Goal: Task Accomplishment & Management: Complete application form

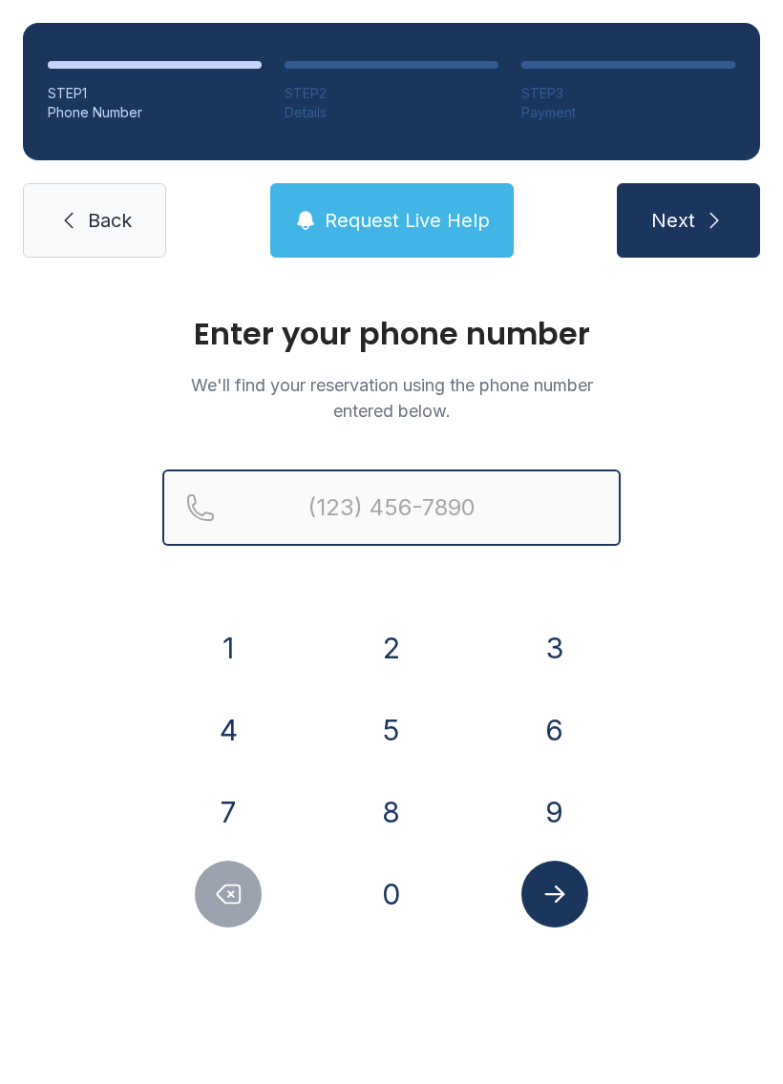
click at [423, 502] on input "Reservation phone number" at bounding box center [391, 508] width 458 height 76
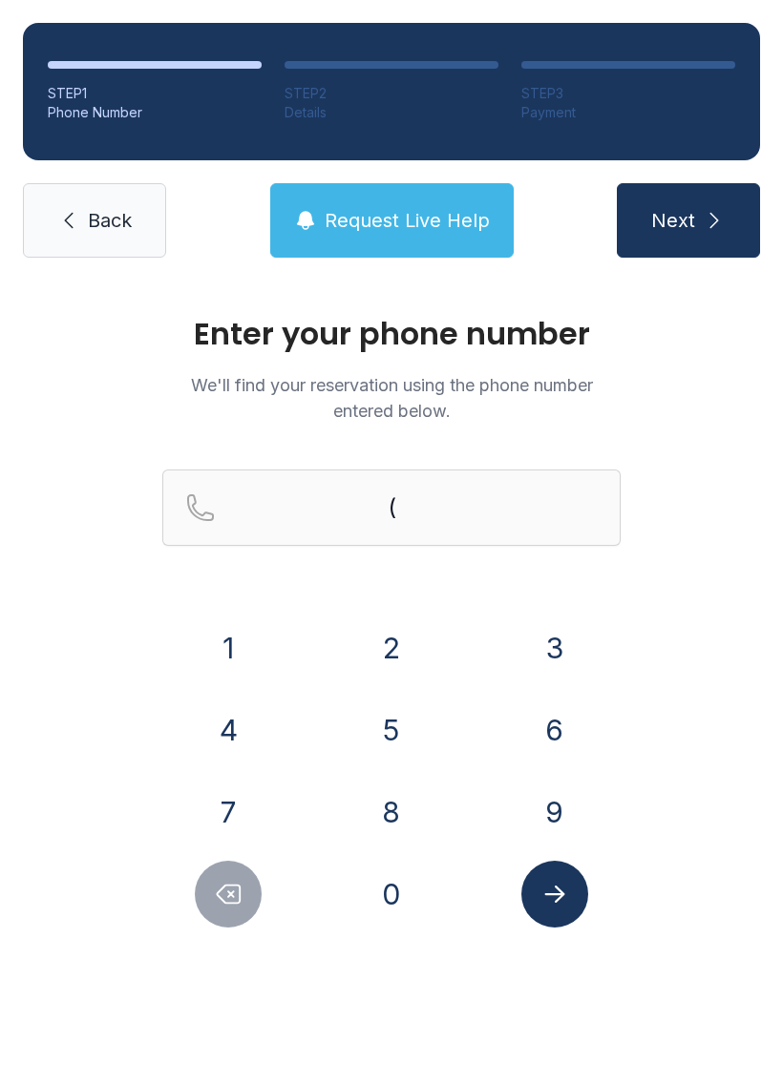
click at [405, 723] on button "5" at bounding box center [391, 730] width 67 height 67
click at [547, 729] on button "6" at bounding box center [554, 730] width 67 height 67
click at [247, 636] on button "1" at bounding box center [228, 648] width 67 height 67
click at [238, 731] on button "4" at bounding box center [228, 730] width 67 height 67
click at [389, 733] on button "5" at bounding box center [391, 730] width 67 height 67
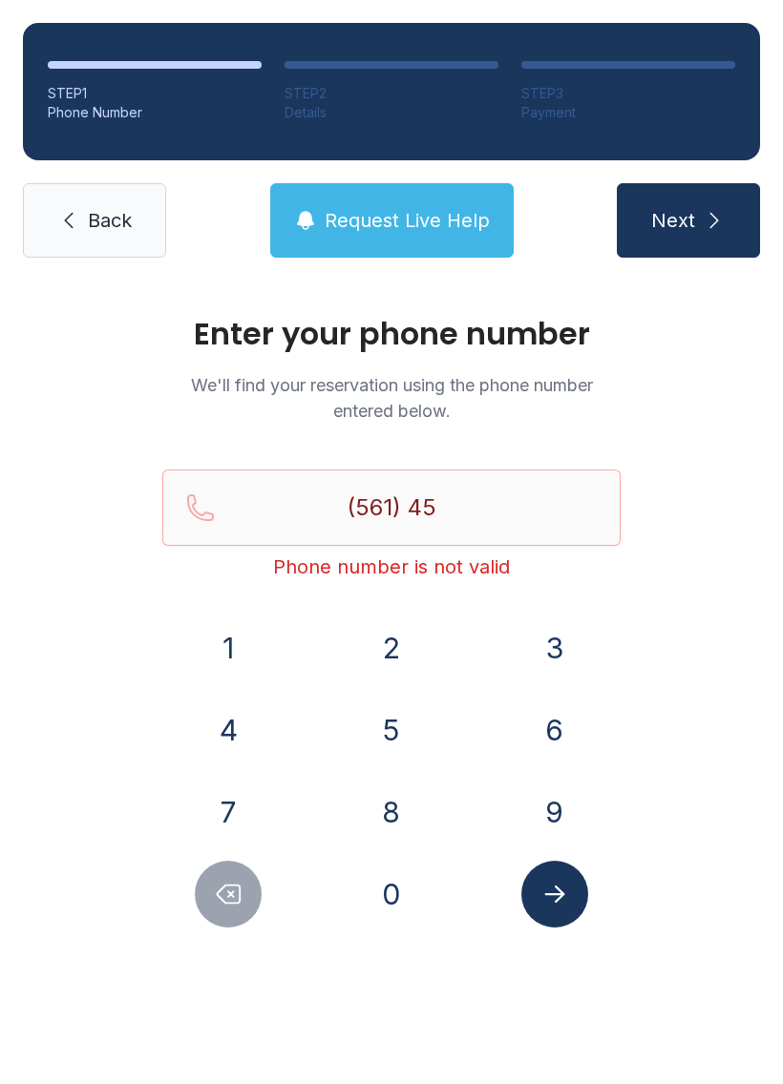
click at [243, 634] on button "1" at bounding box center [228, 648] width 67 height 67
click at [250, 790] on button "7" at bounding box center [228, 812] width 67 height 67
click at [384, 653] on button "2" at bounding box center [391, 648] width 67 height 67
click at [514, 693] on div "1 2 3 4 5 6 7 8 9 0" at bounding box center [391, 771] width 458 height 313
click at [241, 633] on button "1" at bounding box center [228, 648] width 67 height 67
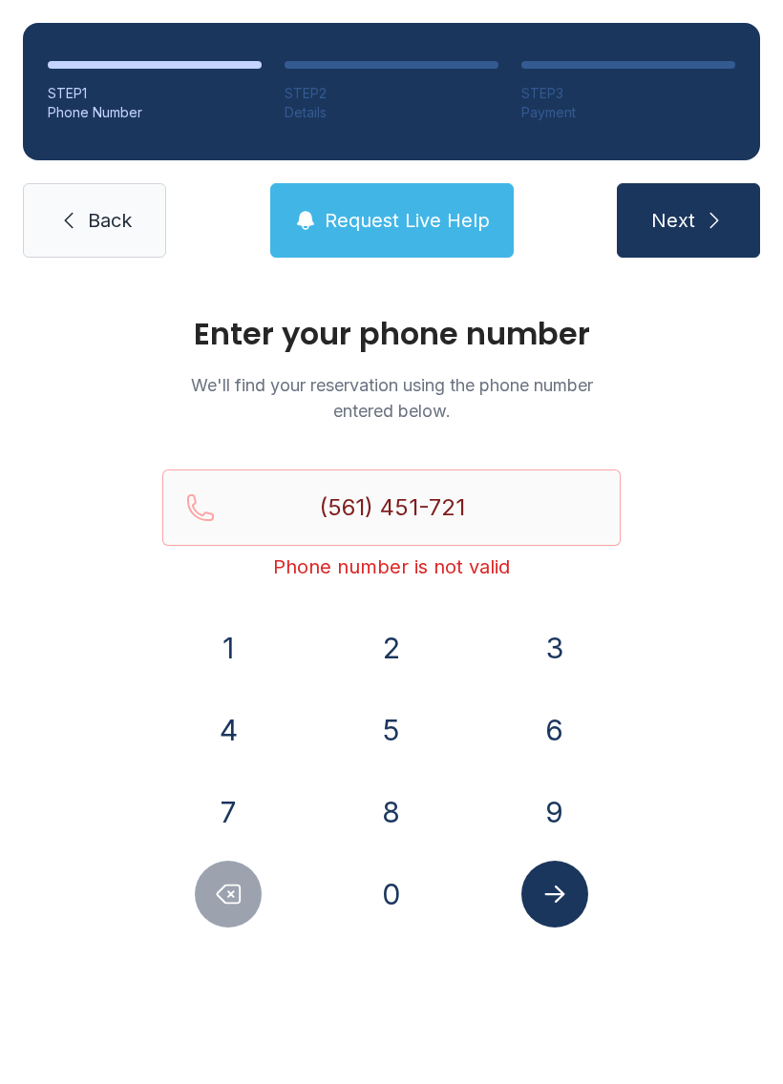
click at [229, 895] on icon "Delete number" at bounding box center [229, 895] width 23 height 18
click at [228, 894] on icon "Delete number" at bounding box center [228, 894] width 29 height 29
click at [384, 629] on button "2" at bounding box center [391, 648] width 67 height 67
click at [547, 731] on button "6" at bounding box center [554, 730] width 67 height 67
click at [242, 638] on button "1" at bounding box center [228, 648] width 67 height 67
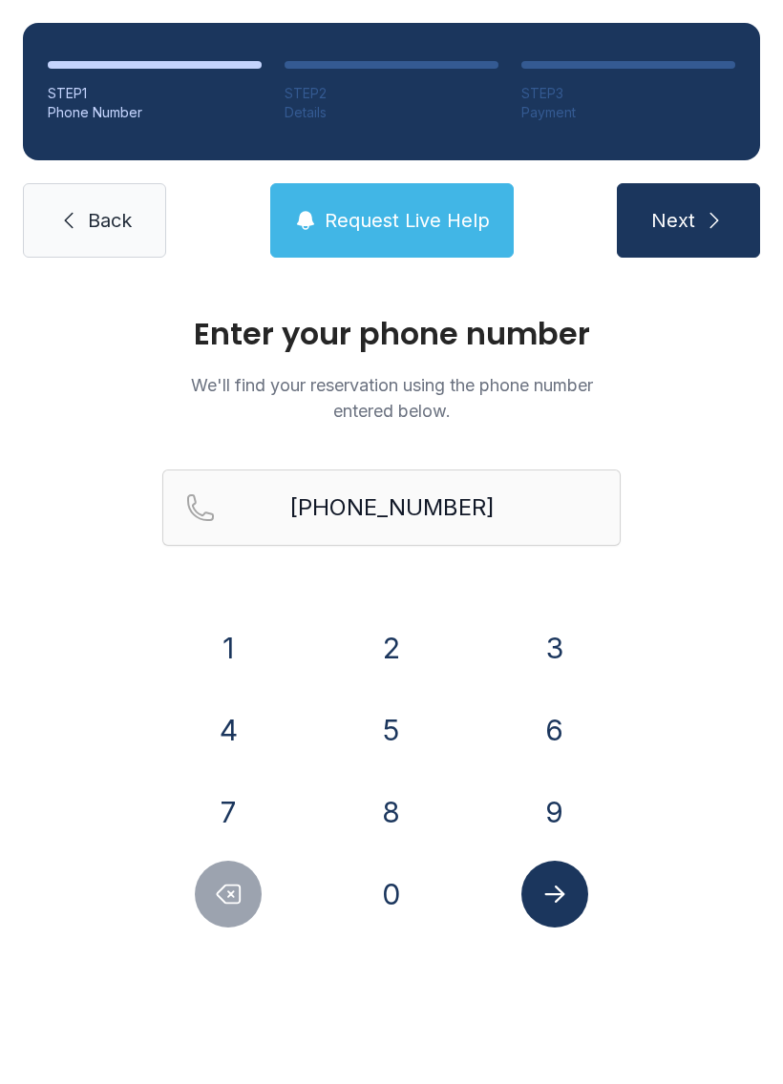
click at [561, 895] on icon "Submit lookup form" at bounding box center [554, 894] width 20 height 17
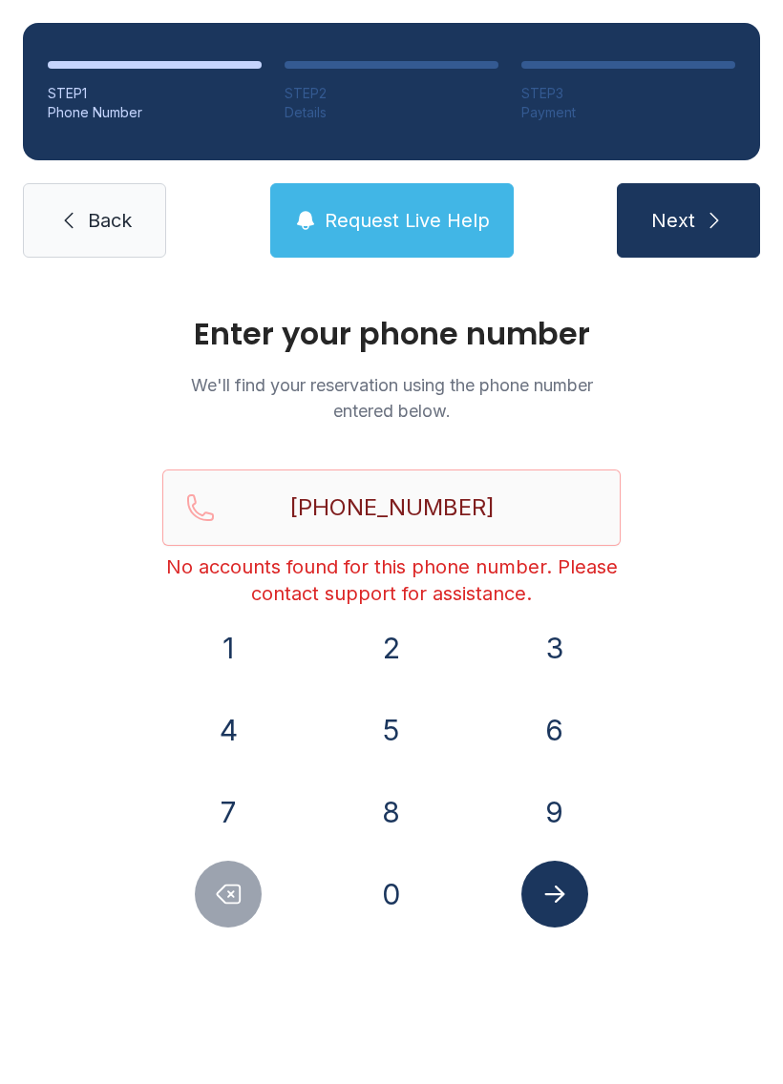
click at [240, 894] on icon "Delete number" at bounding box center [229, 895] width 23 height 18
click at [240, 893] on icon "Delete number" at bounding box center [229, 895] width 23 height 18
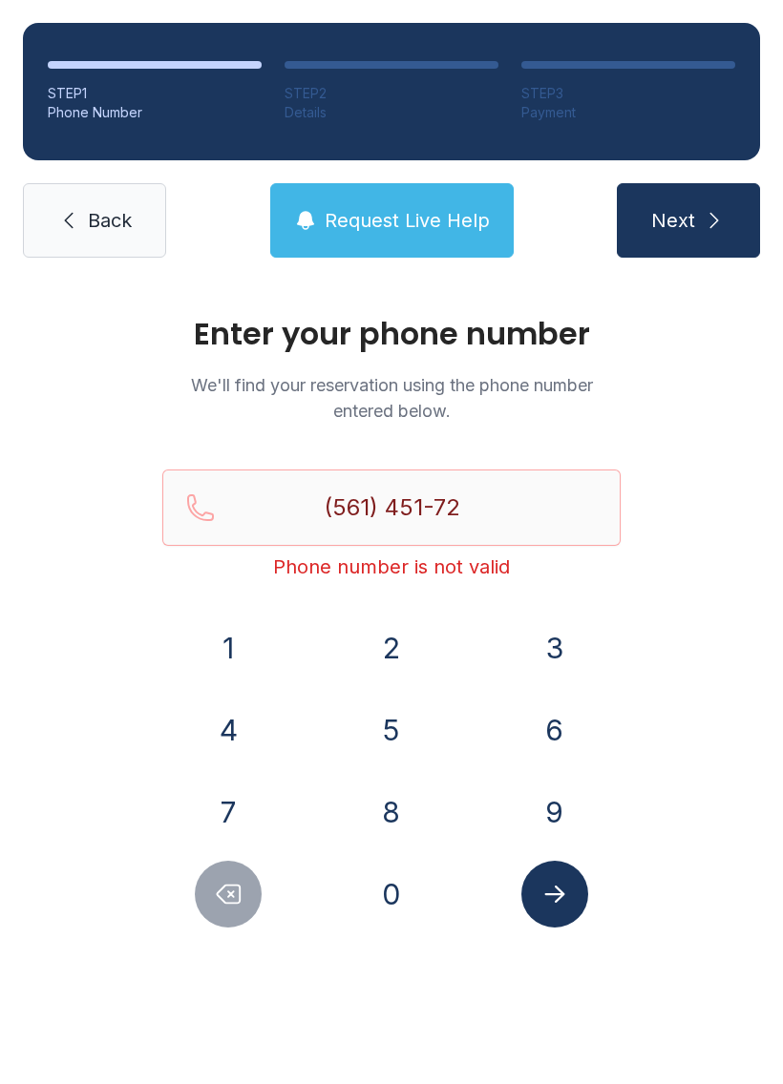
click at [239, 882] on icon "Delete number" at bounding box center [228, 894] width 29 height 29
click at [238, 882] on icon "Delete number" at bounding box center [228, 894] width 29 height 29
click at [238, 886] on icon "Delete number" at bounding box center [229, 895] width 23 height 18
click at [237, 886] on icon "Delete number" at bounding box center [229, 895] width 23 height 18
click at [241, 887] on icon "Delete number" at bounding box center [229, 895] width 23 height 18
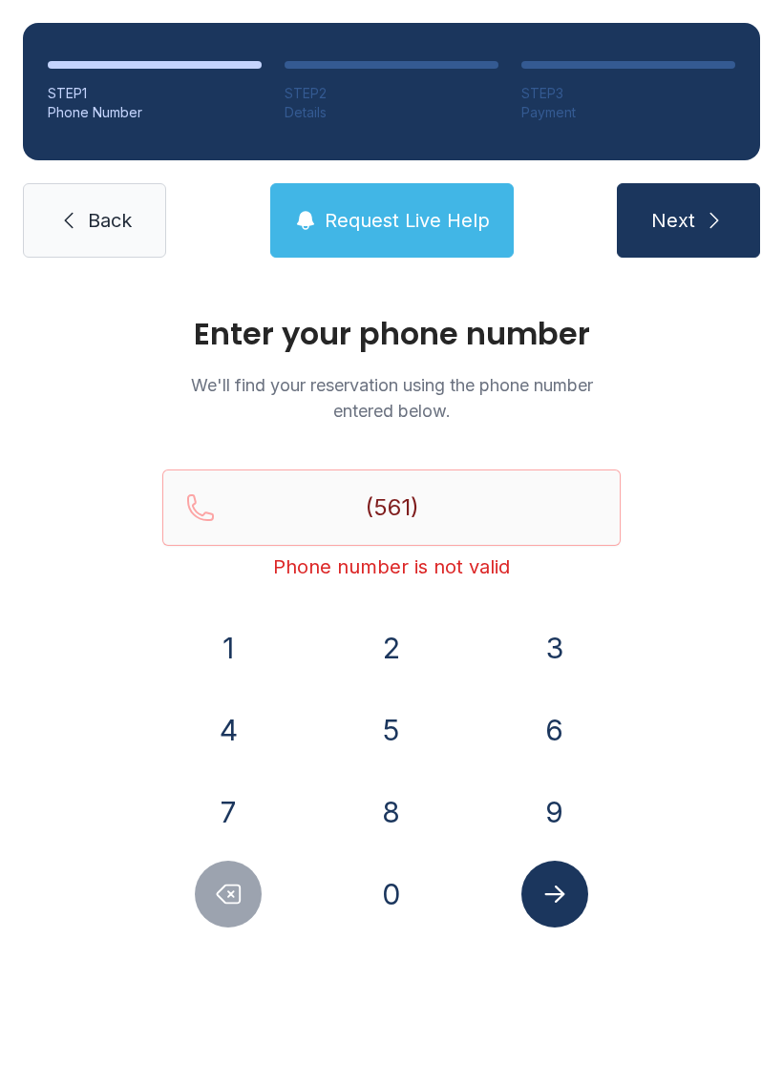
click at [240, 886] on icon "Delete number" at bounding box center [229, 895] width 23 height 18
click at [237, 886] on icon "Delete number" at bounding box center [229, 895] width 23 height 18
type input "(5"
click at [237, 886] on icon "Delete number" at bounding box center [229, 895] width 23 height 18
click at [237, 890] on icon "Delete number" at bounding box center [228, 894] width 29 height 29
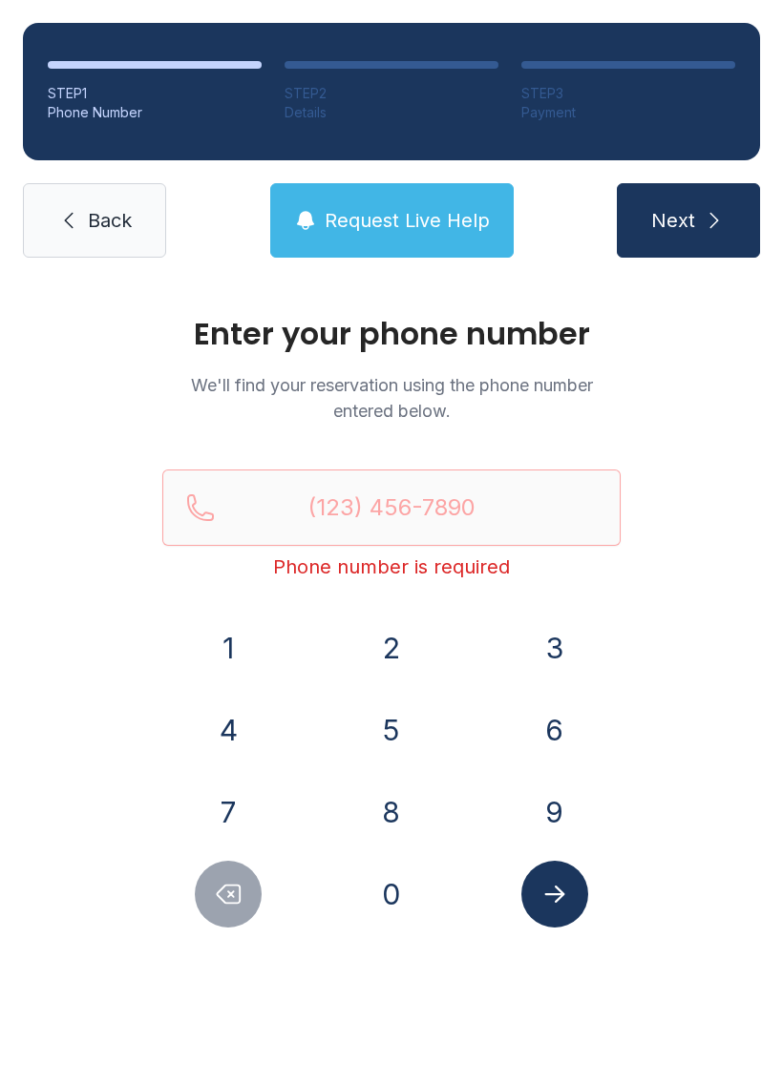
click at [387, 726] on button "5" at bounding box center [391, 730] width 67 height 67
click at [527, 701] on div "6" at bounding box center [554, 730] width 133 height 67
click at [532, 725] on button "6" at bounding box center [554, 730] width 67 height 67
click at [245, 646] on button "1" at bounding box center [228, 648] width 67 height 67
click at [237, 731] on button "4" at bounding box center [228, 730] width 67 height 67
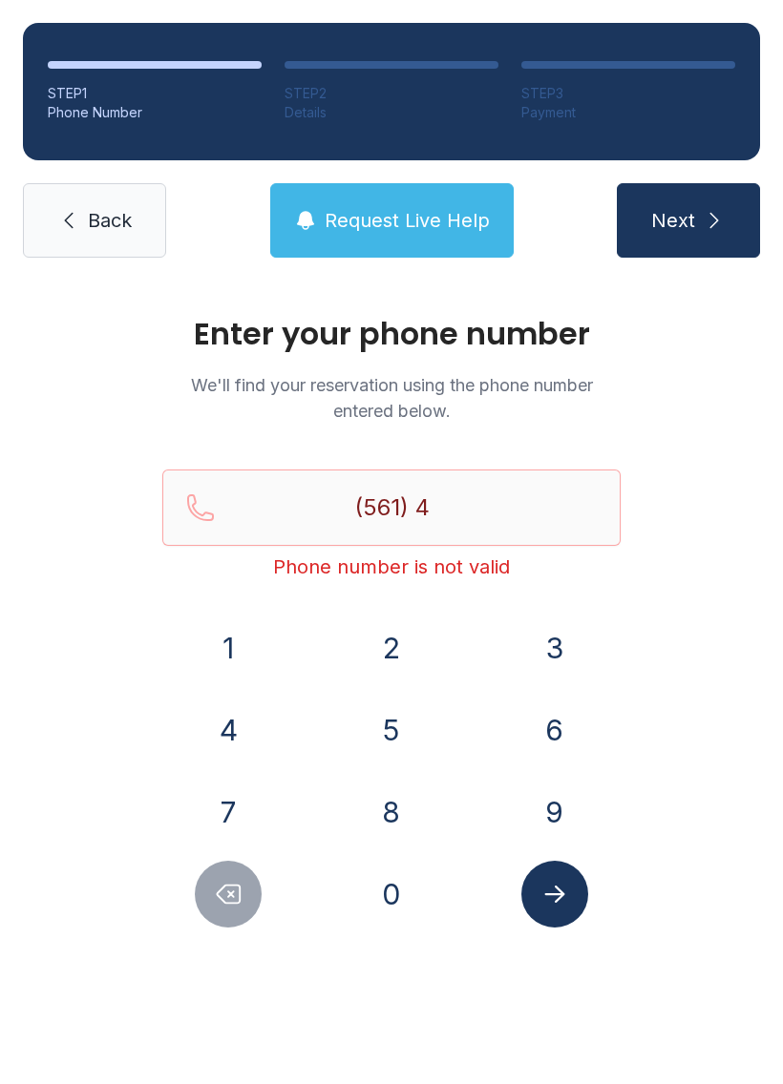
click at [376, 725] on button "5" at bounding box center [391, 730] width 67 height 67
click at [235, 643] on button "1" at bounding box center [228, 648] width 67 height 67
click at [245, 806] on button "7" at bounding box center [228, 812] width 67 height 67
click at [391, 652] on button "2" at bounding box center [391, 648] width 67 height 67
click at [534, 710] on button "6" at bounding box center [554, 730] width 67 height 67
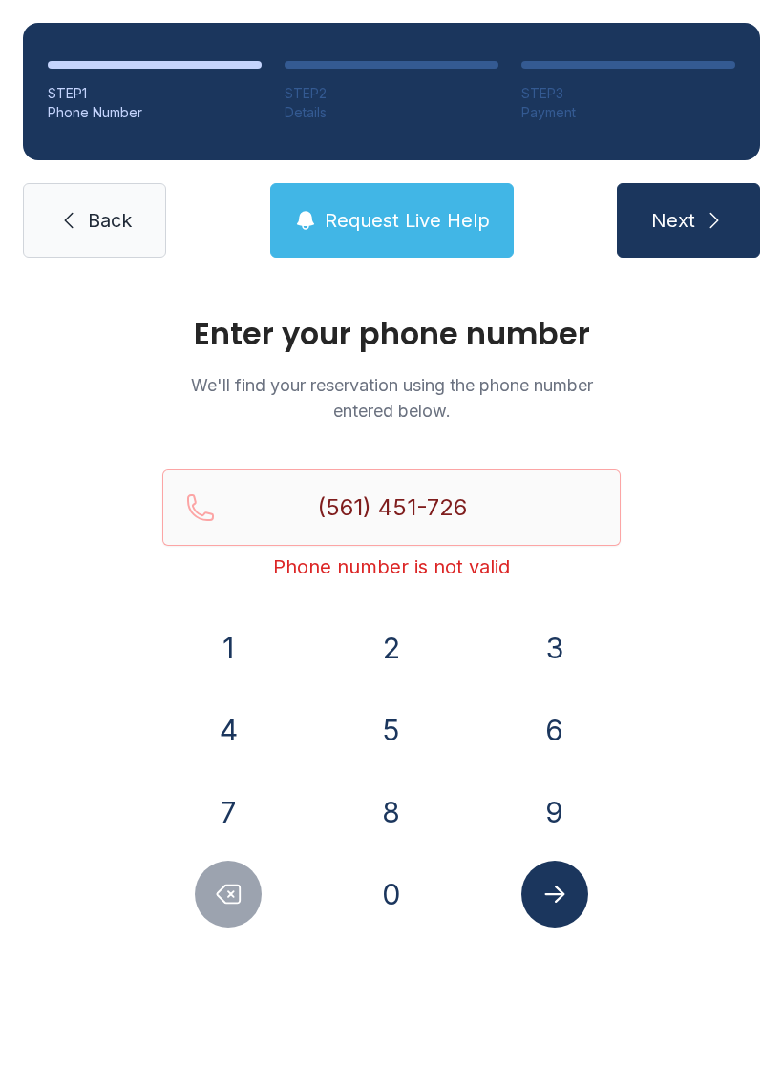
click at [207, 636] on button "1" at bounding box center [228, 648] width 67 height 67
type input "[PHONE_NUMBER]"
click at [558, 891] on icon "Submit lookup form" at bounding box center [554, 894] width 20 height 17
